Goal: Task Accomplishment & Management: Use online tool/utility

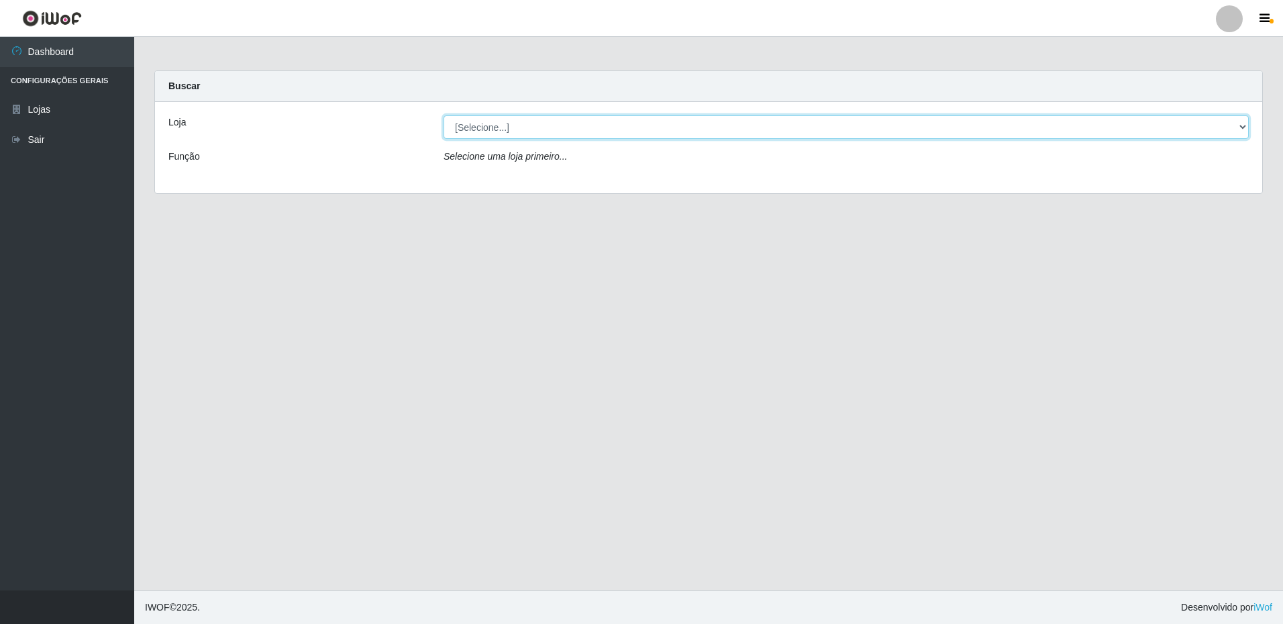
click at [527, 127] on select "[Selecione...] Extrabom - Loja 16 [GEOGRAPHIC_DATA]" at bounding box center [846, 126] width 805 height 23
select select "450"
click at [444, 115] on select "[Selecione...] Extrabom - Loja 16 [GEOGRAPHIC_DATA]" at bounding box center [846, 126] width 805 height 23
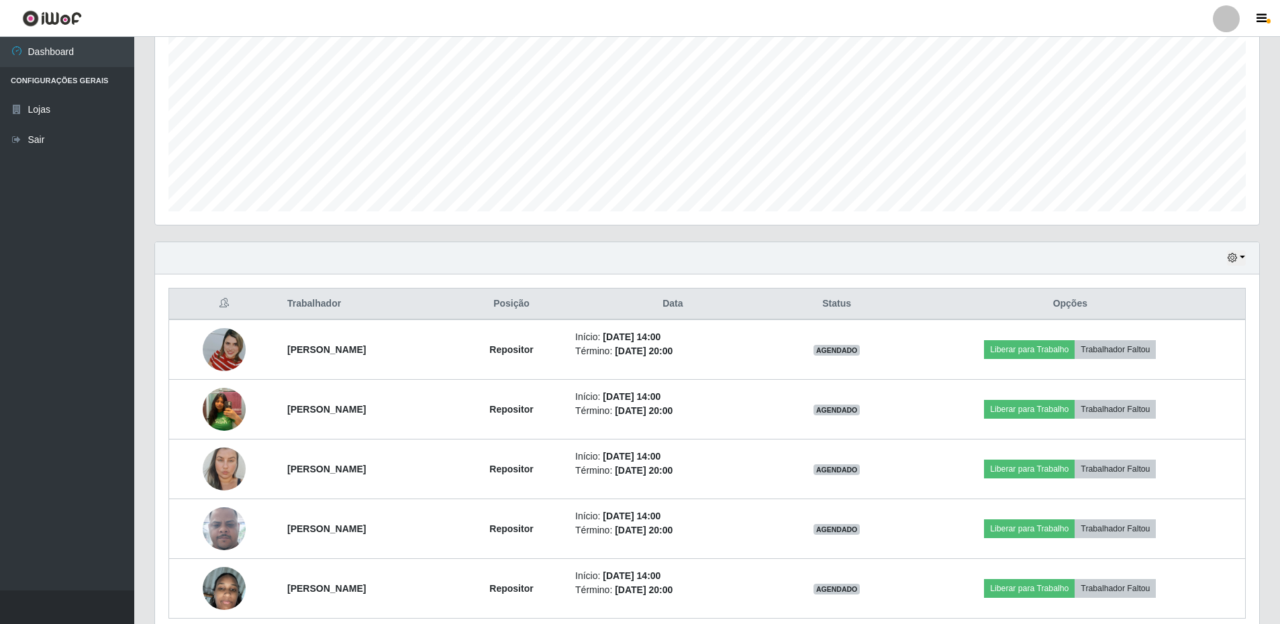
scroll to position [327, 0]
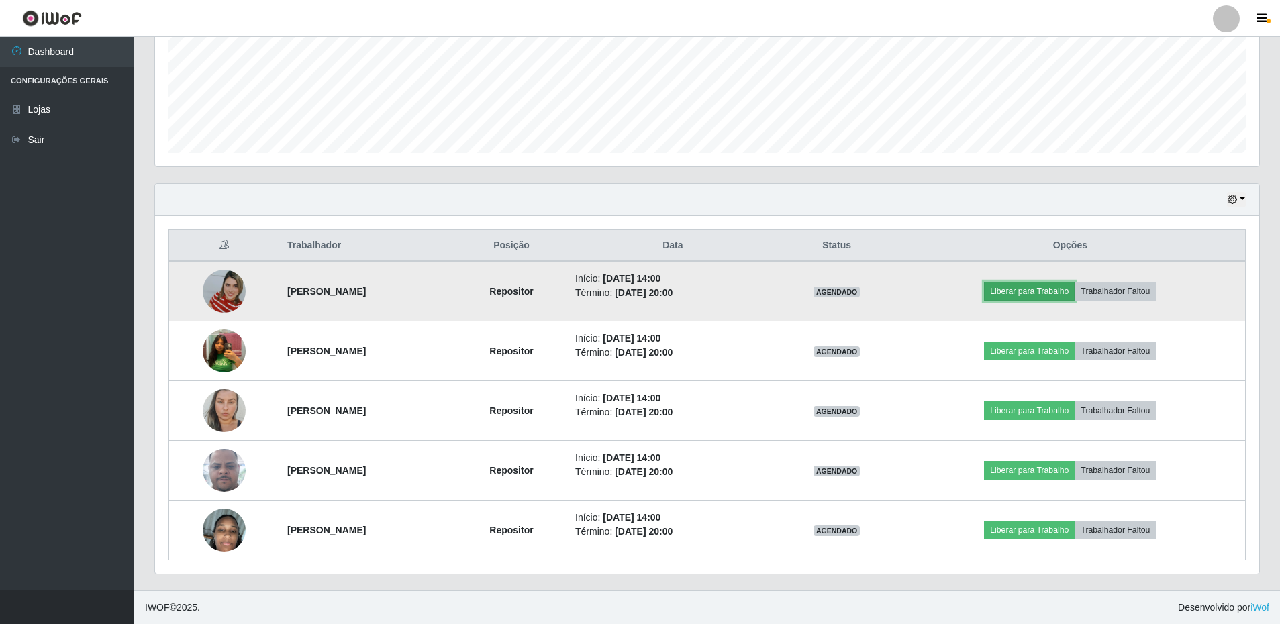
click at [1039, 294] on button "Liberar para Trabalho" at bounding box center [1029, 291] width 91 height 19
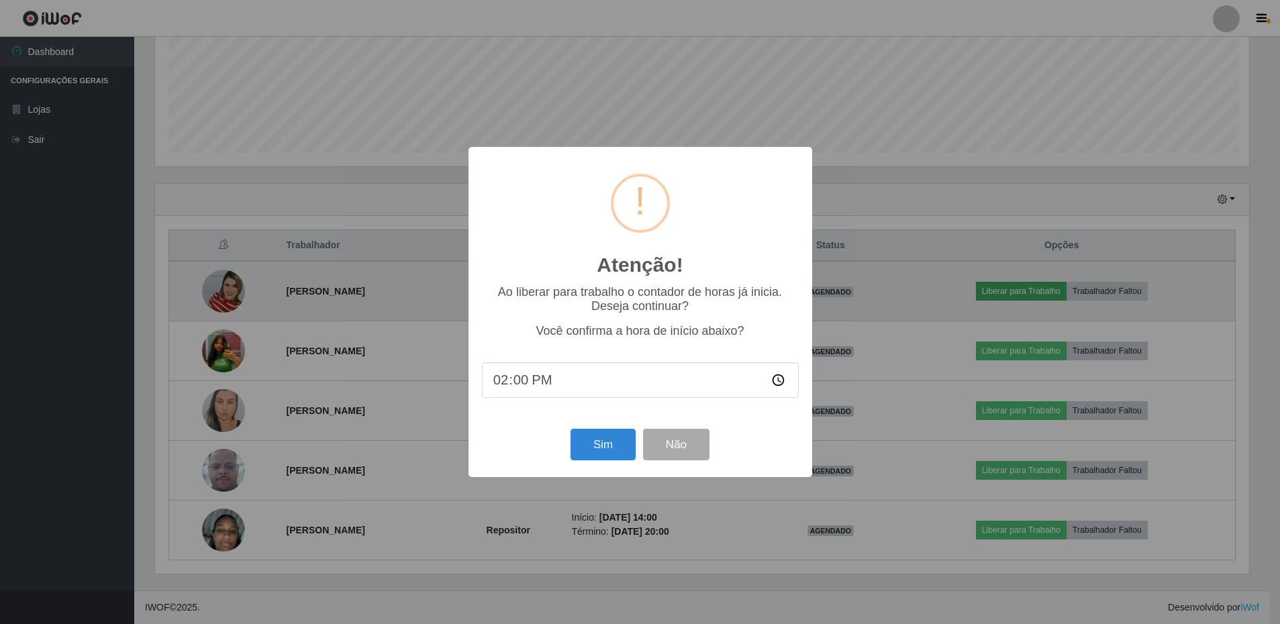
scroll to position [278, 1097]
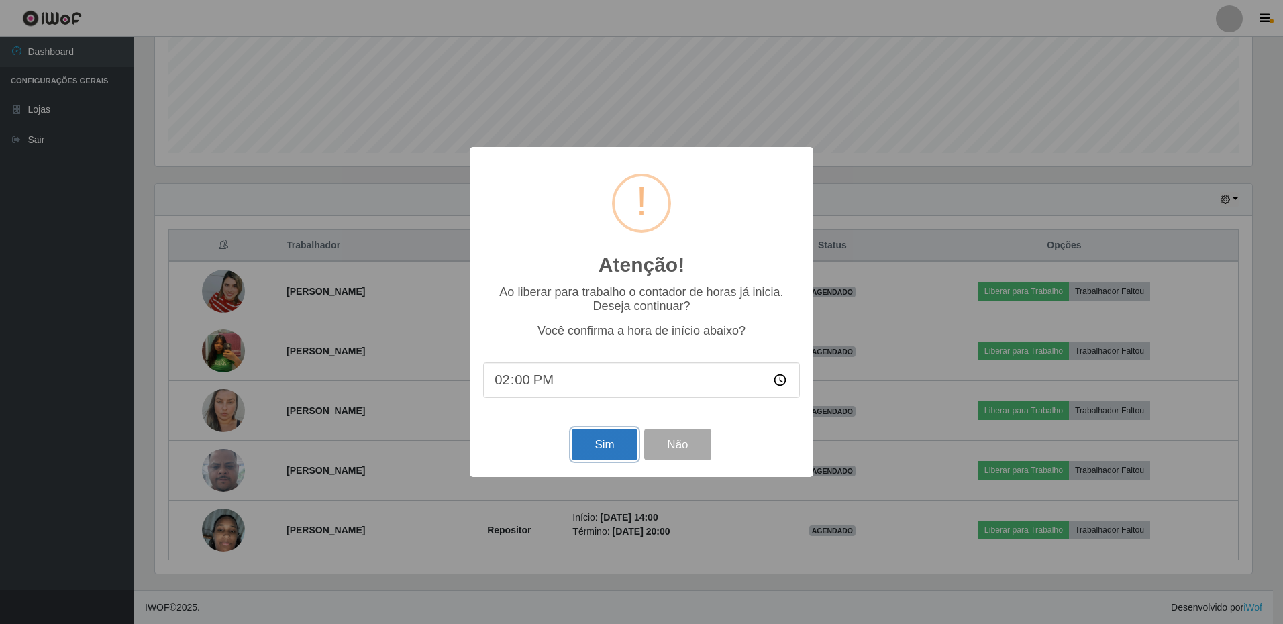
click at [603, 444] on button "Sim" at bounding box center [604, 445] width 65 height 32
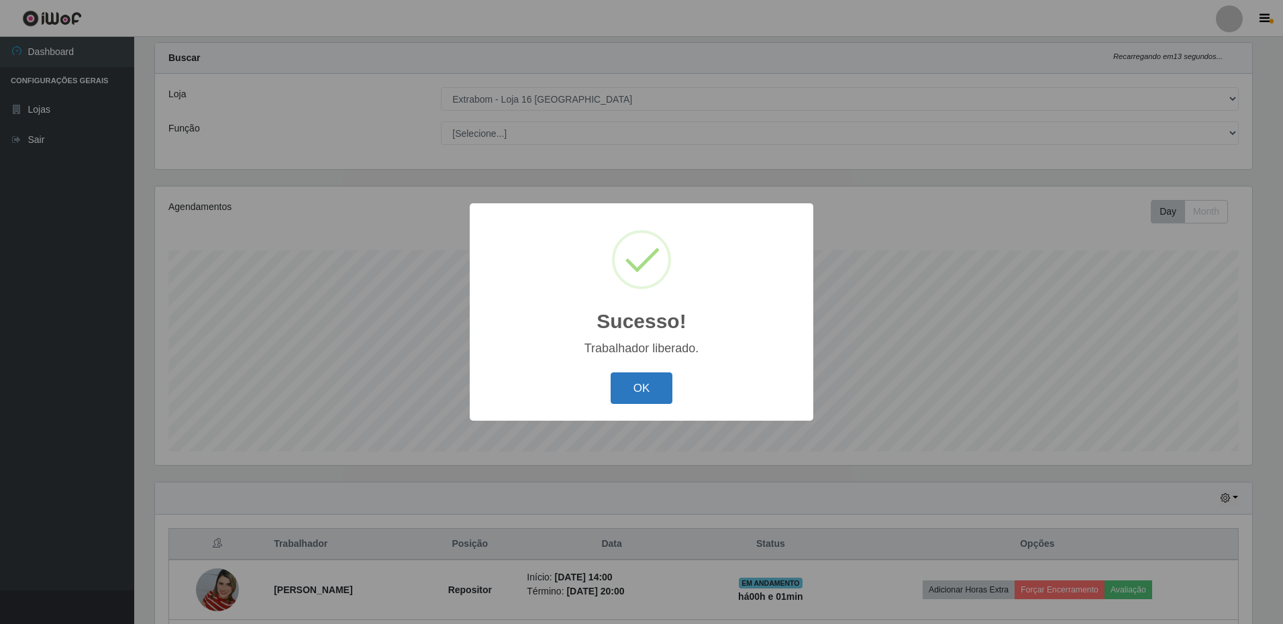
click at [647, 384] on button "OK" at bounding box center [642, 388] width 62 height 32
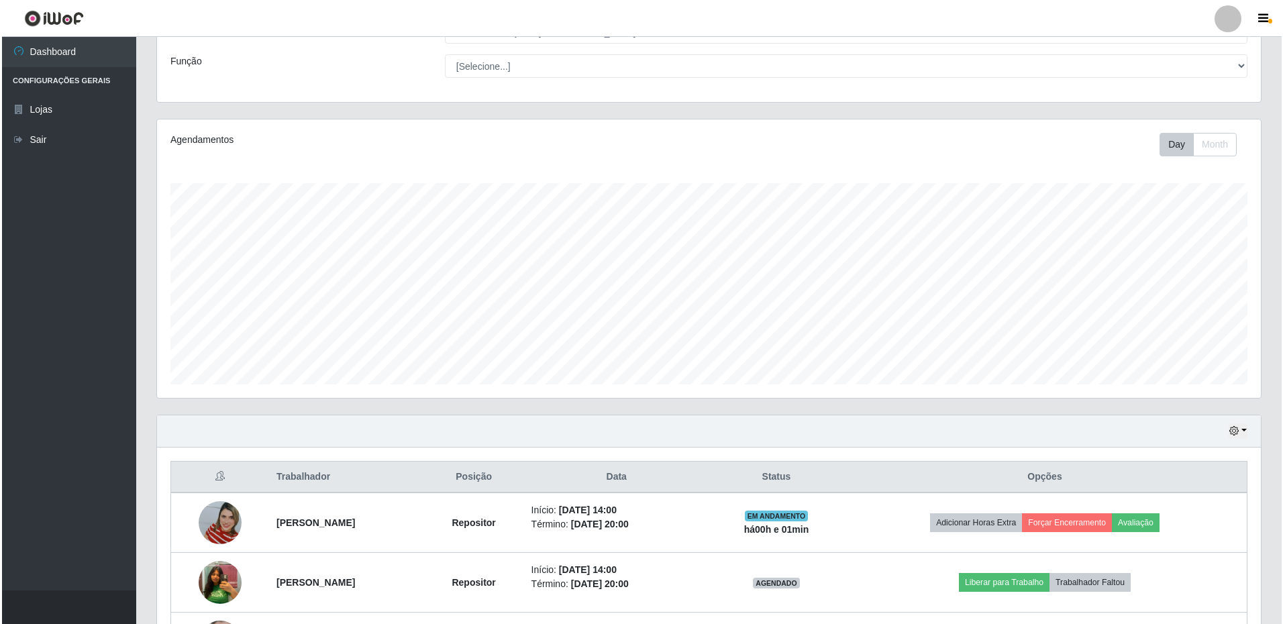
scroll to position [327, 0]
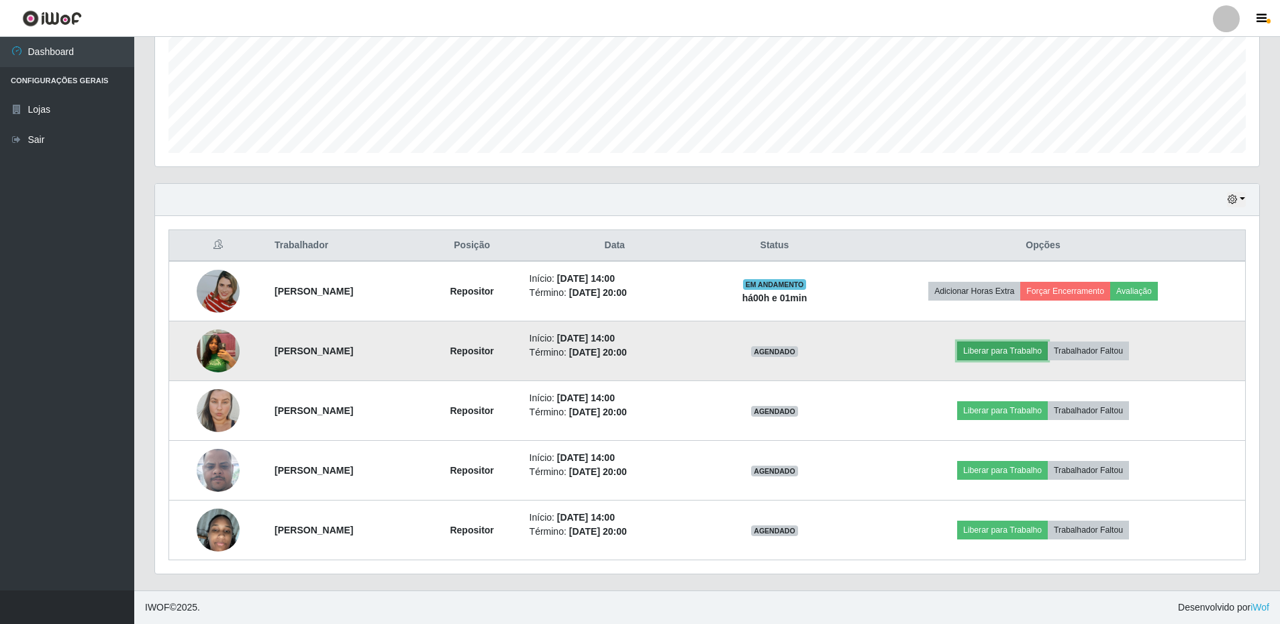
click at [1009, 355] on button "Liberar para Trabalho" at bounding box center [1002, 351] width 91 height 19
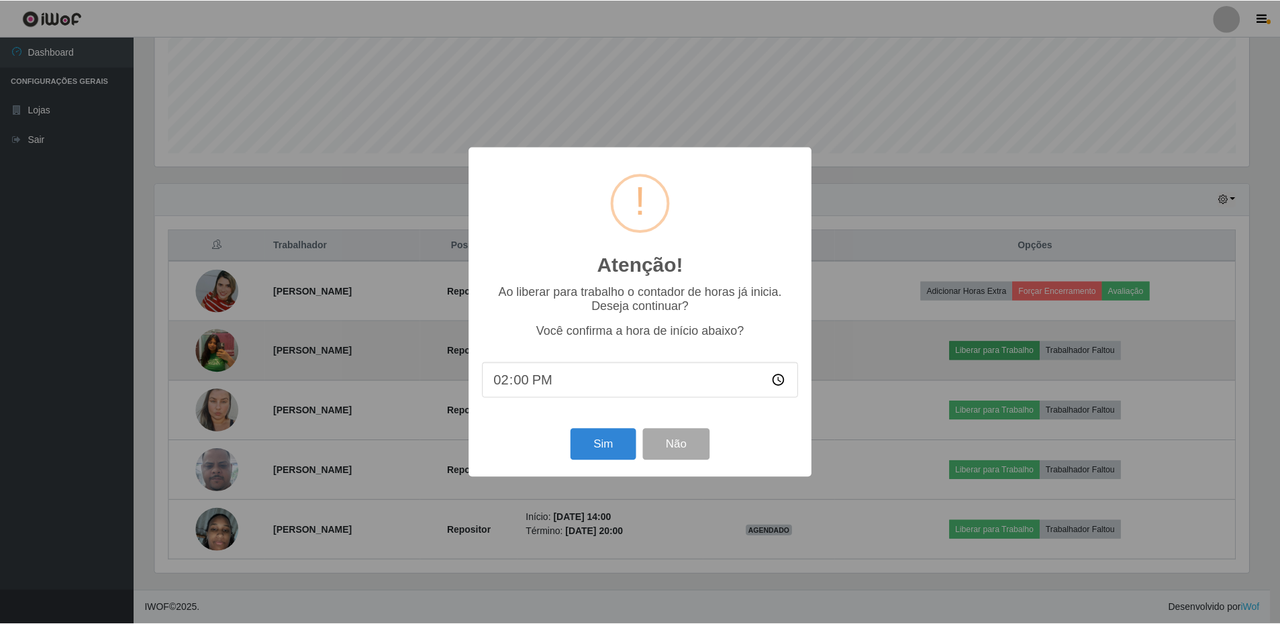
scroll to position [278, 1097]
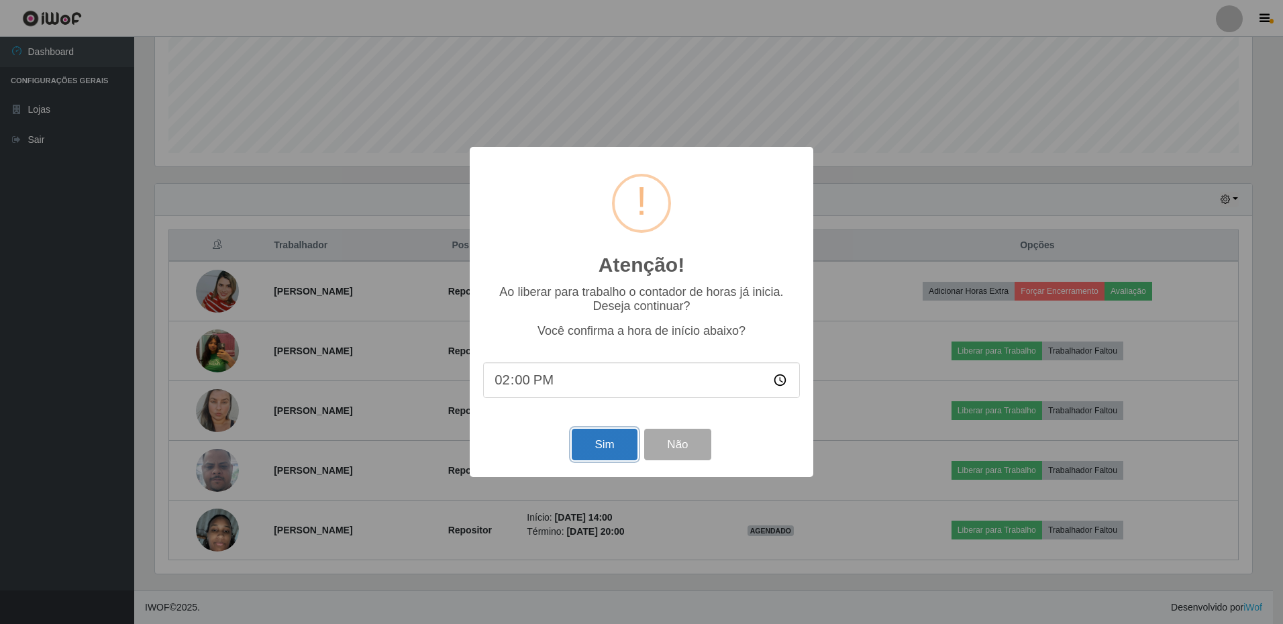
click at [601, 444] on button "Sim" at bounding box center [604, 445] width 65 height 32
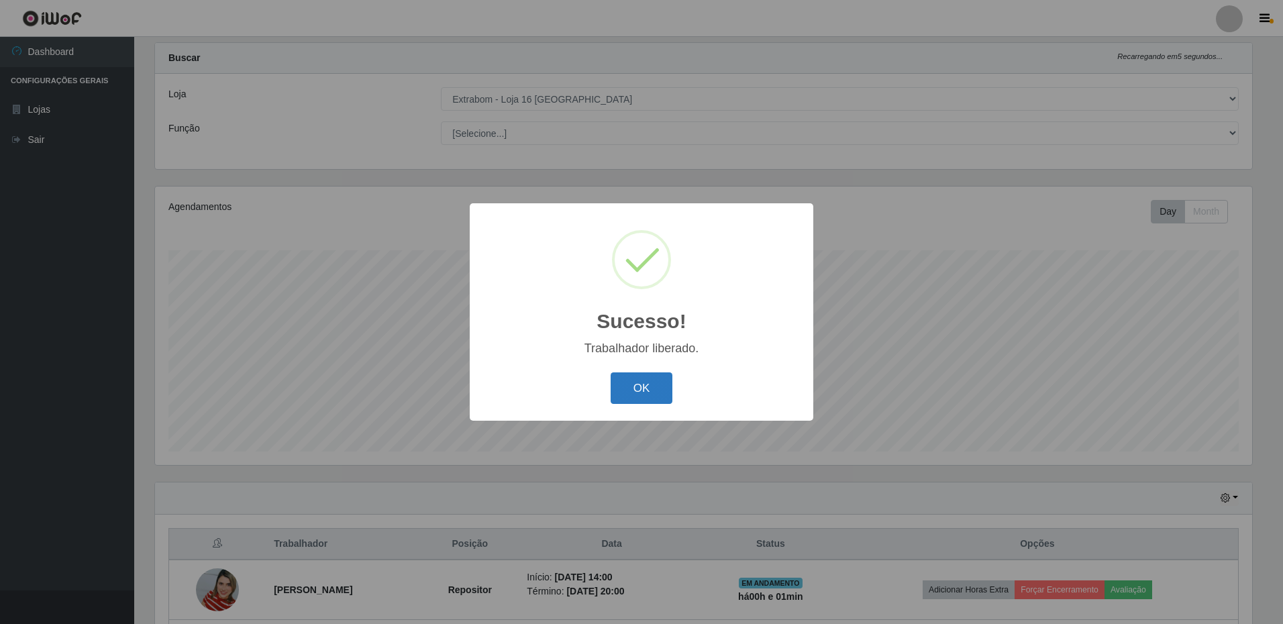
click at [663, 397] on button "OK" at bounding box center [642, 388] width 62 height 32
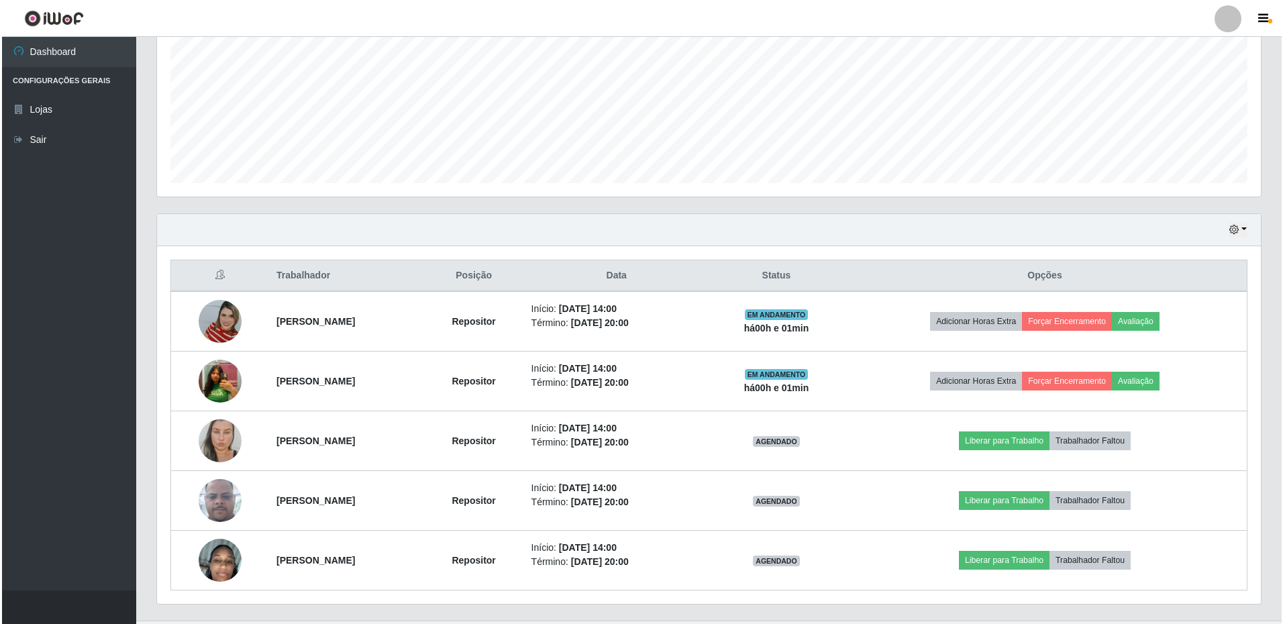
scroll to position [327, 0]
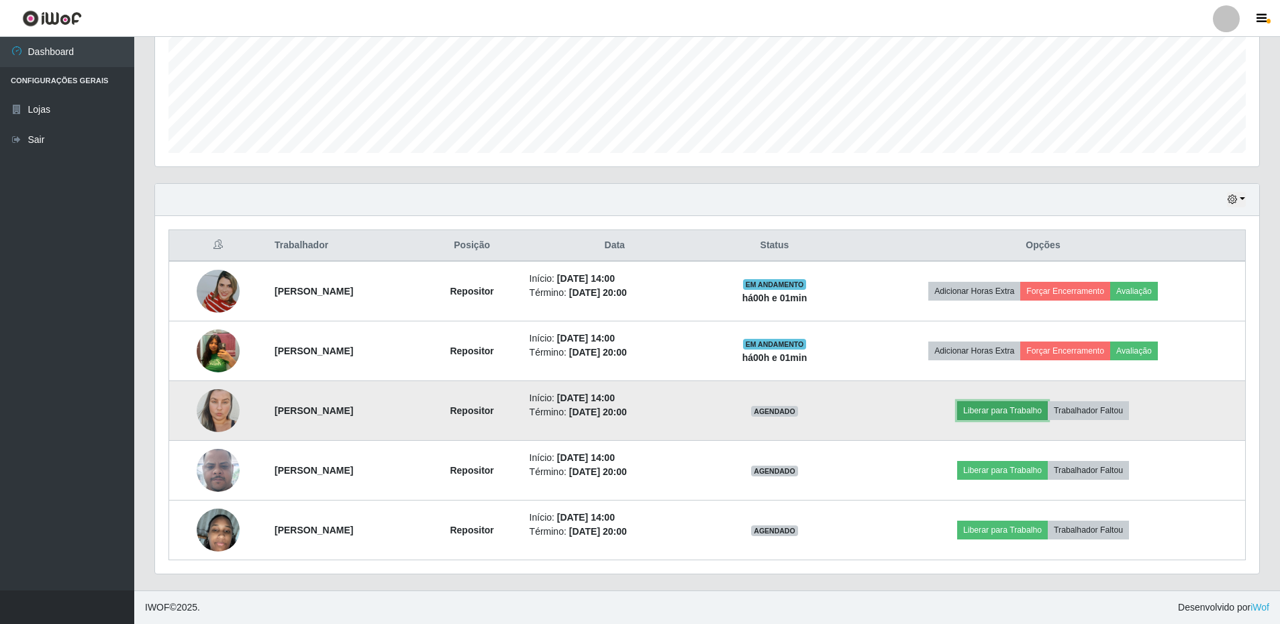
click at [994, 415] on button "Liberar para Trabalho" at bounding box center [1002, 410] width 91 height 19
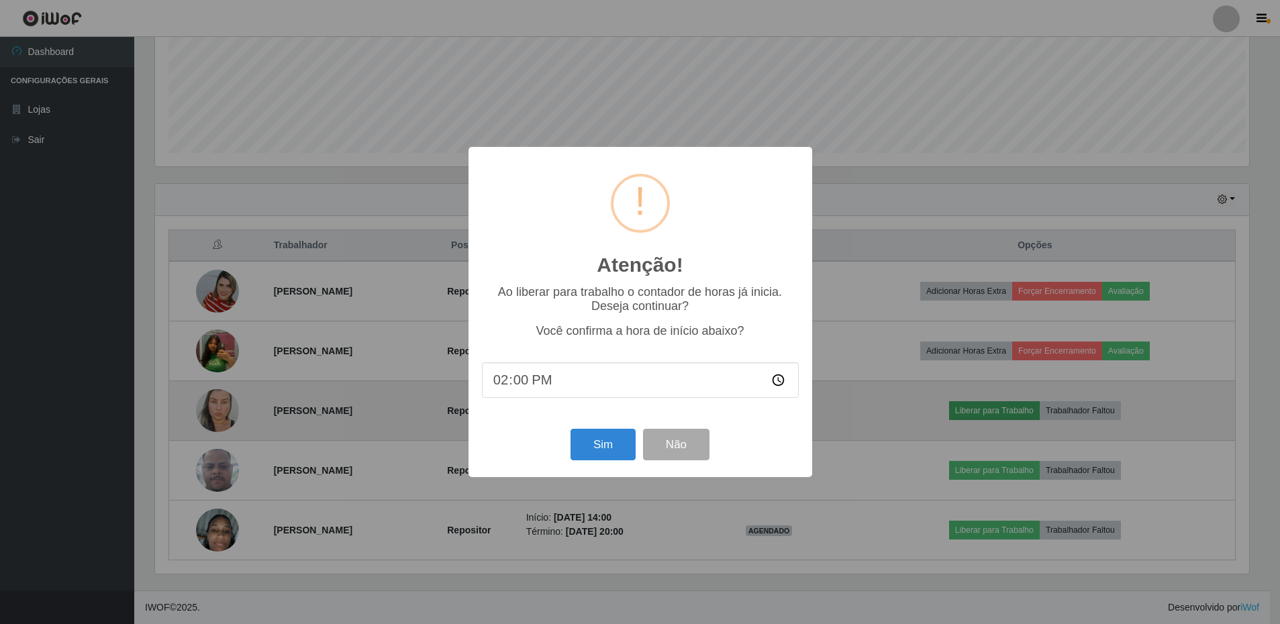
scroll to position [278, 1097]
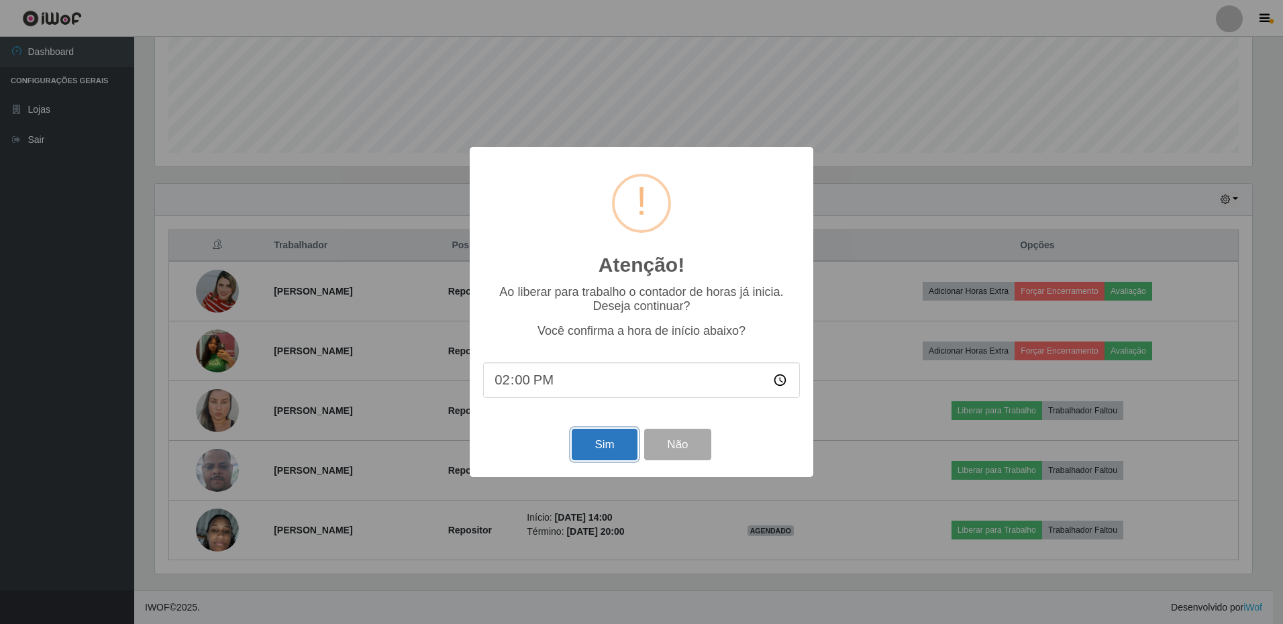
click at [604, 454] on button "Sim" at bounding box center [604, 445] width 65 height 32
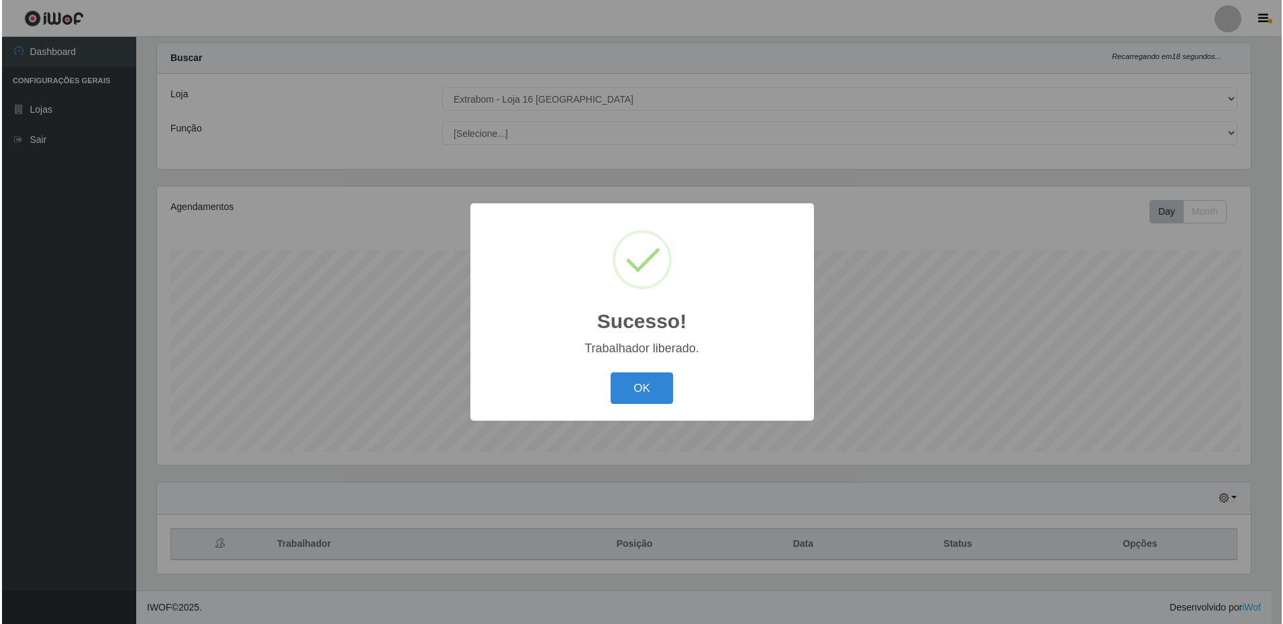
scroll to position [0, 0]
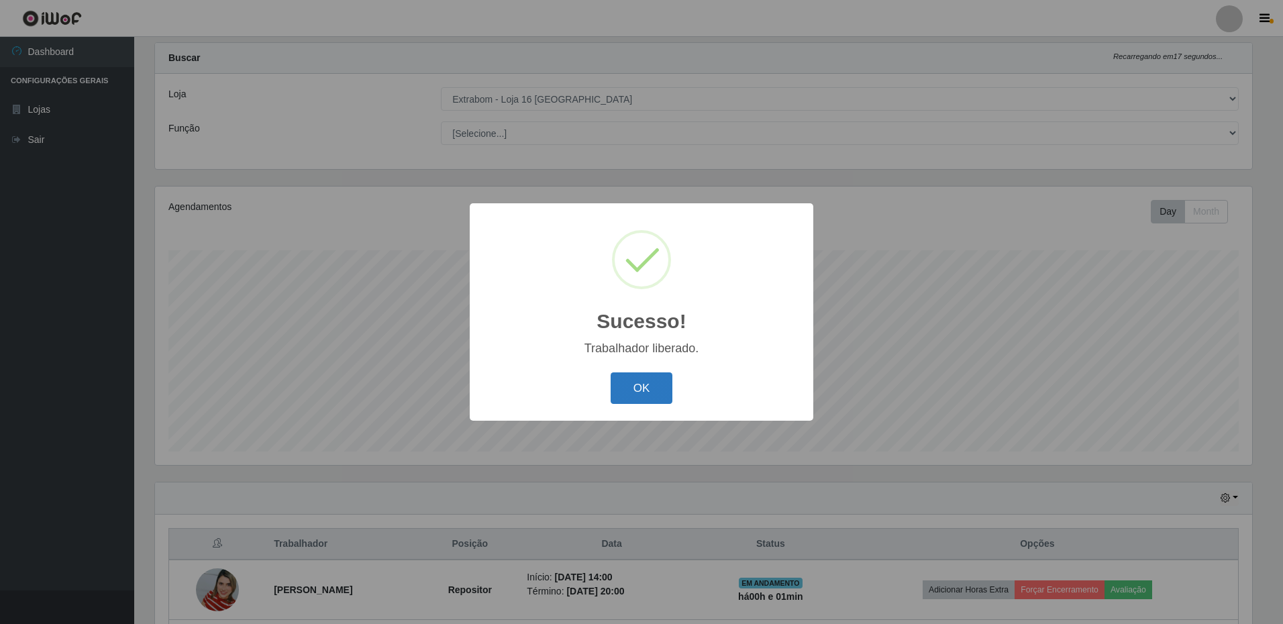
click at [645, 388] on button "OK" at bounding box center [642, 388] width 62 height 32
